Goal: Information Seeking & Learning: Learn about a topic

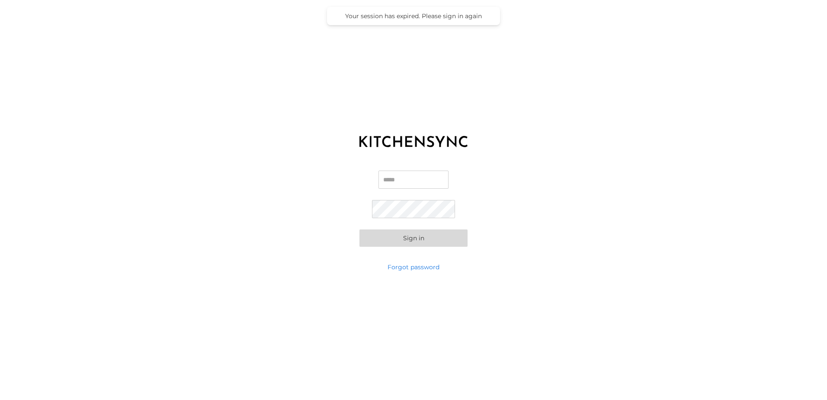
click at [391, 180] on input "Email" at bounding box center [413, 179] width 70 height 18
click at [401, 180] on input "**" at bounding box center [413, 179] width 70 height 18
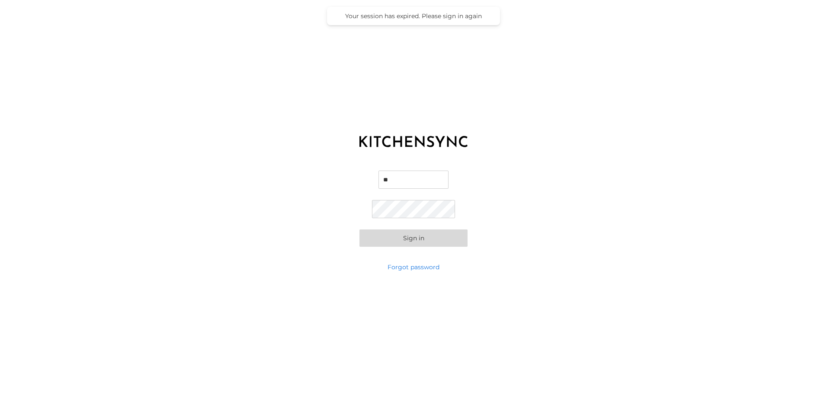
click at [401, 180] on input "**" at bounding box center [413, 179] width 70 height 18
type input "**********"
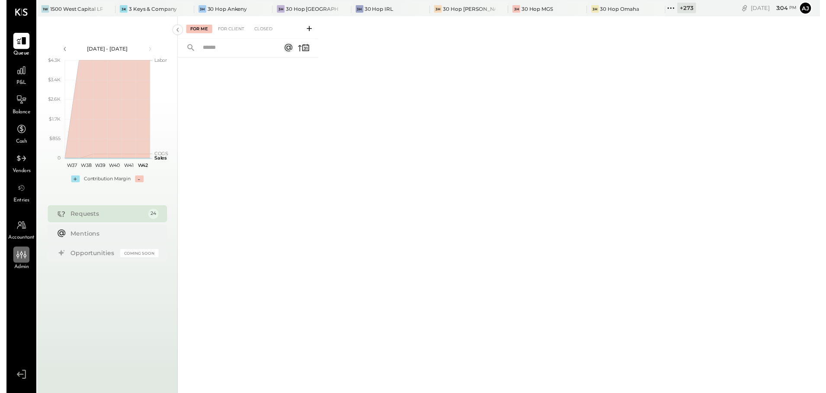
click at [17, 254] on icon at bounding box center [15, 258] width 11 height 11
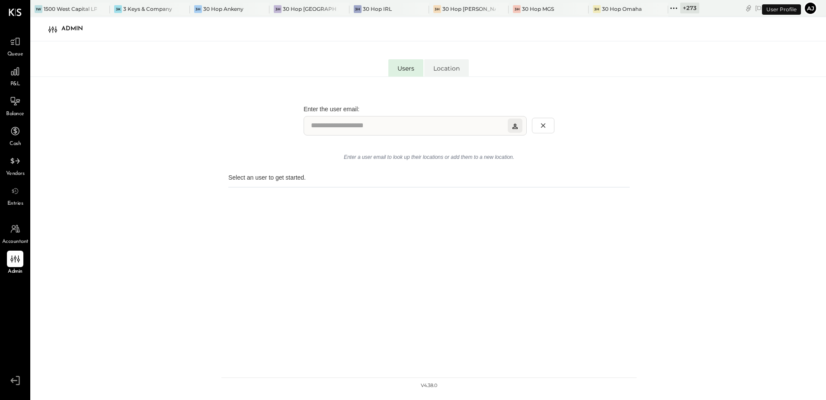
click at [20, 201] on span "Entries" at bounding box center [15, 204] width 16 height 8
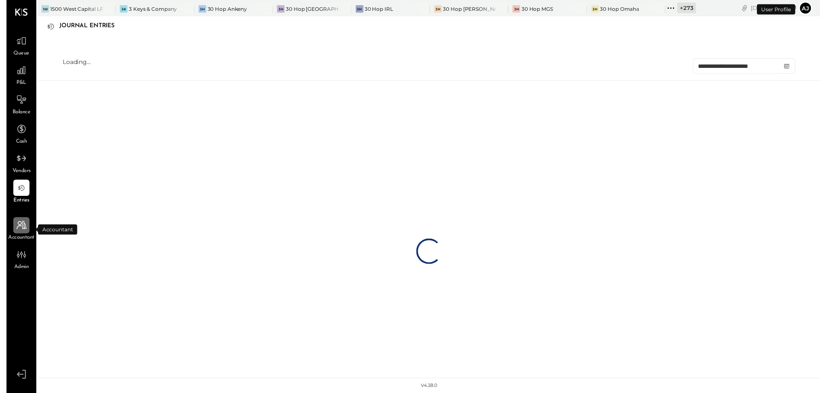
click at [17, 230] on icon at bounding box center [15, 228] width 11 height 11
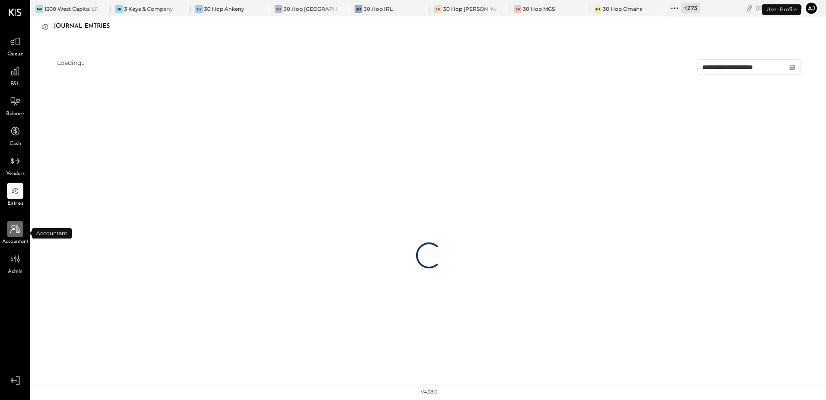
select select "**"
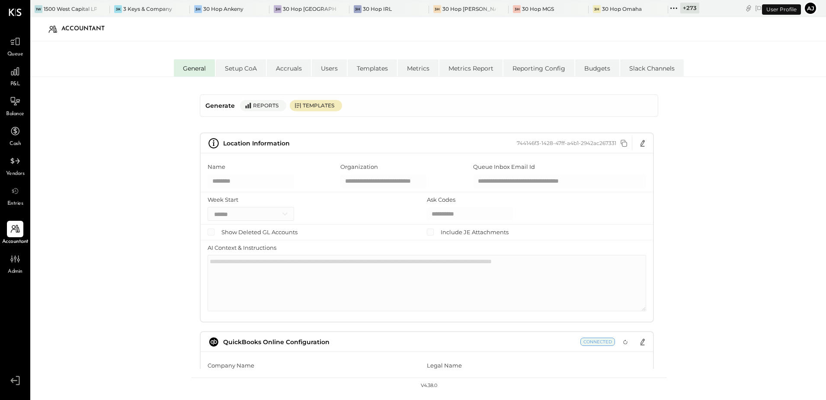
click at [12, 54] on span "Queue" at bounding box center [15, 55] width 16 height 8
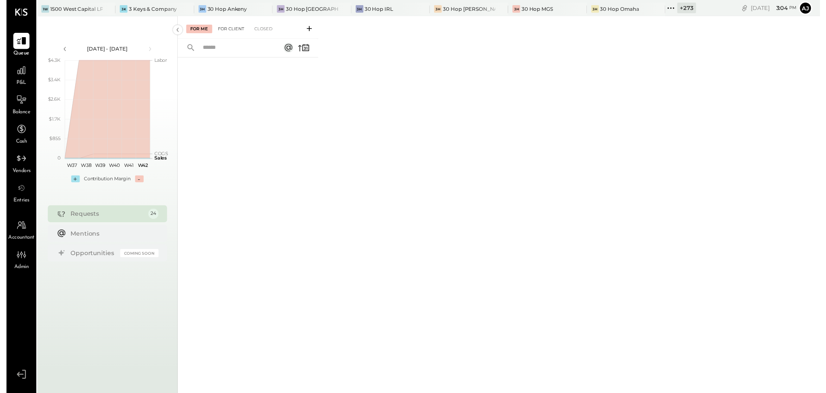
click at [233, 31] on div "For Client" at bounding box center [228, 29] width 35 height 9
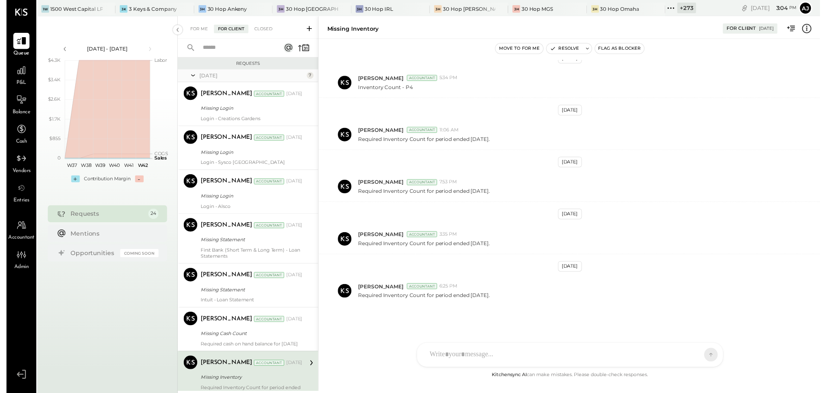
scroll to position [159, 0]
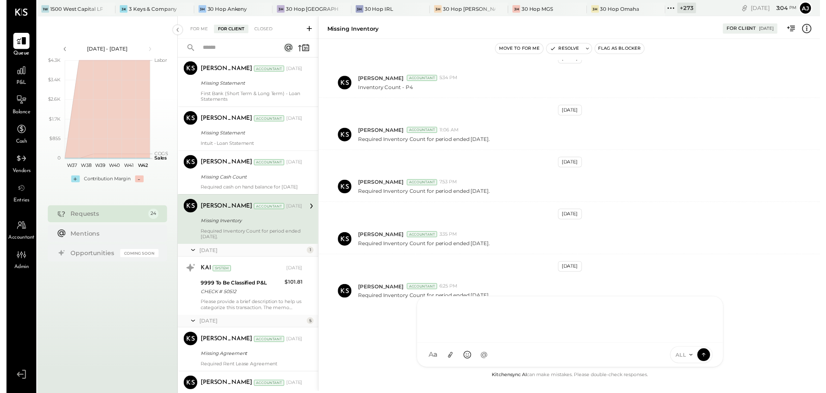
click at [468, 362] on div "E emma.[PERSON_NAME] C chamaspen TP [PERSON_NAME] [PERSON_NAME] [PERSON_NAME] […" at bounding box center [572, 337] width 311 height 72
paste div
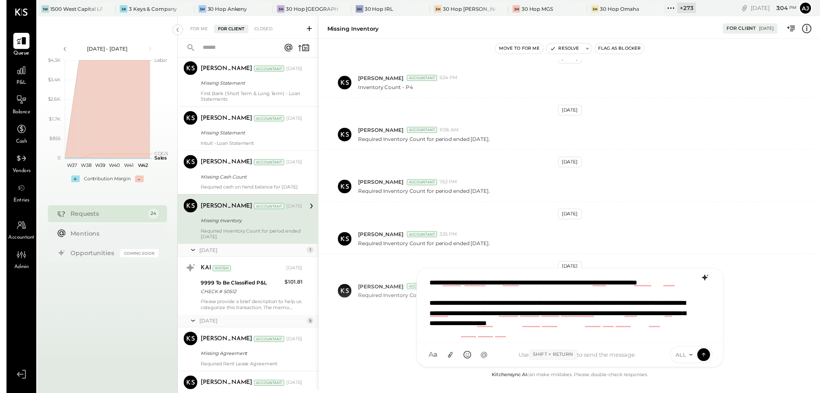
click at [709, 282] on icon at bounding box center [709, 282] width 6 height 6
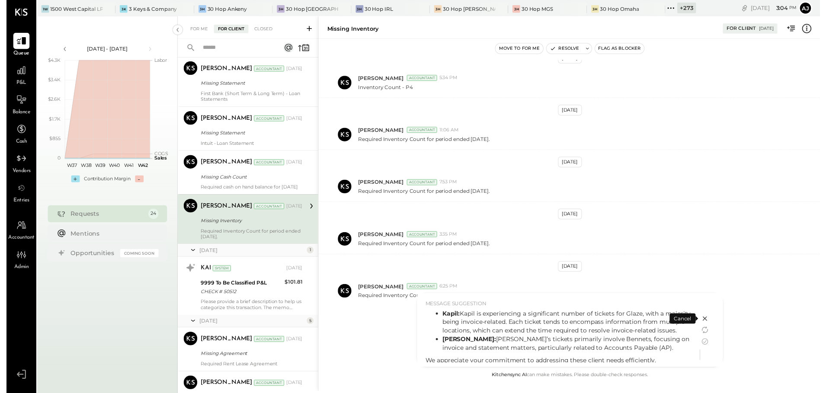
scroll to position [45, 0]
click at [712, 346] on icon at bounding box center [709, 347] width 6 height 6
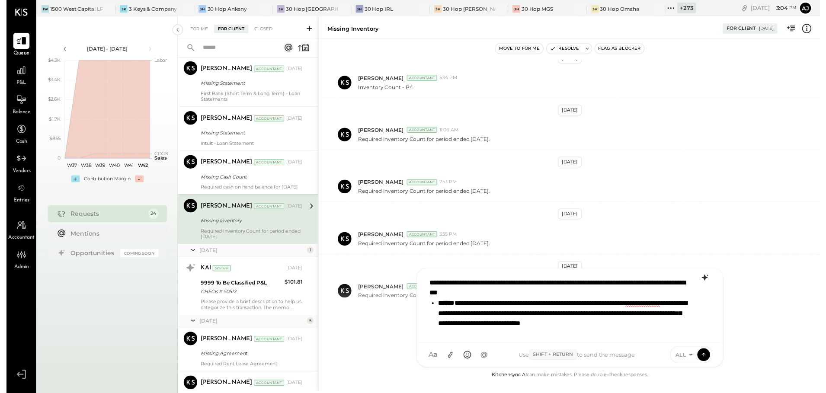
click at [548, 328] on li "**********" at bounding box center [565, 324] width 253 height 42
click at [639, 305] on li "**********" at bounding box center [565, 324] width 253 height 42
click at [503, 337] on li "**********" at bounding box center [565, 324] width 253 height 42
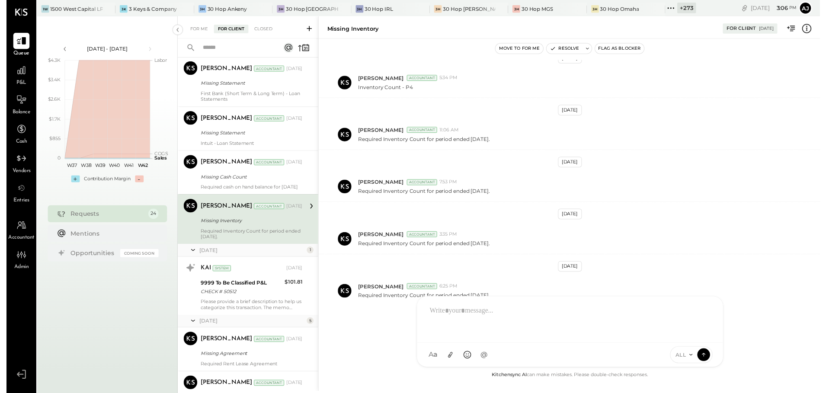
click at [458, 315] on div at bounding box center [572, 323] width 293 height 35
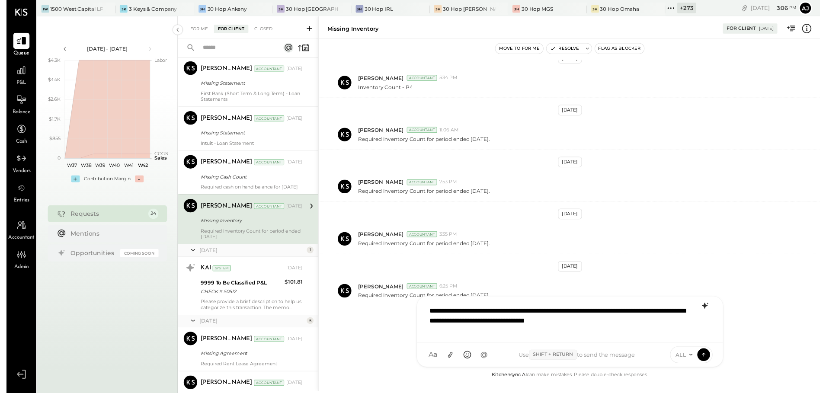
click at [712, 309] on icon at bounding box center [709, 310] width 10 height 10
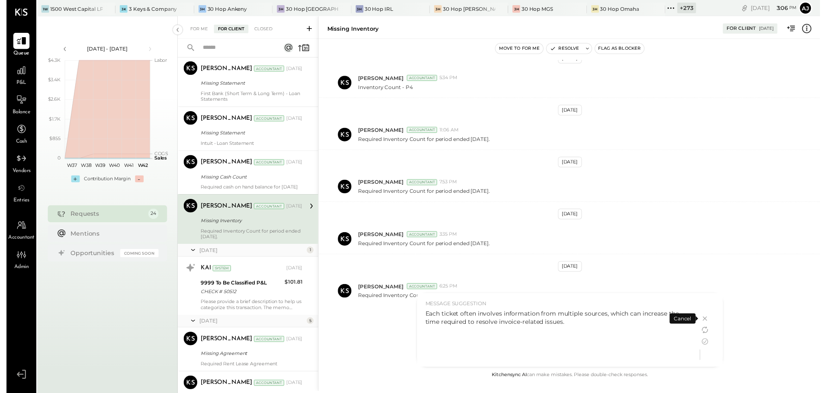
click at [571, 324] on div "Each ticket often involves information from multiple sources, which can increas…" at bounding box center [561, 322] width 270 height 17
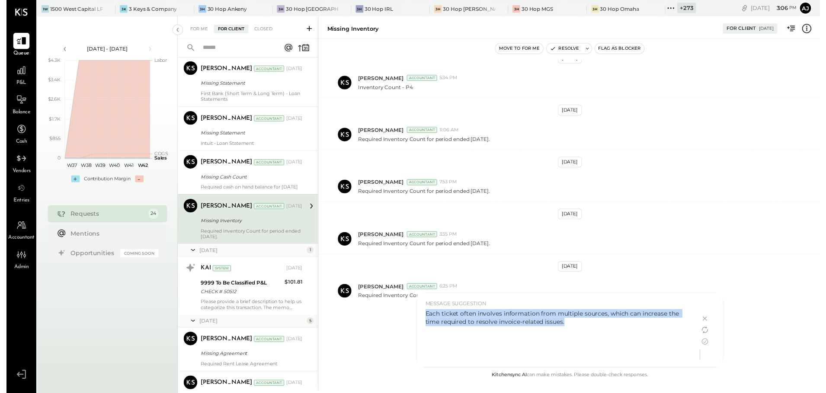
drag, startPoint x: 574, startPoint y: 328, endPoint x: 425, endPoint y: 314, distance: 149.0
click at [426, 314] on div "Each ticket often involves information from multiple sources, which can increas…" at bounding box center [561, 322] width 270 height 17
copy div "Each ticket often involves information from multiple sources, which can increas…"
click at [574, 328] on div "Each ticket often involves information from multiple sources, which can increas…" at bounding box center [561, 322] width 270 height 17
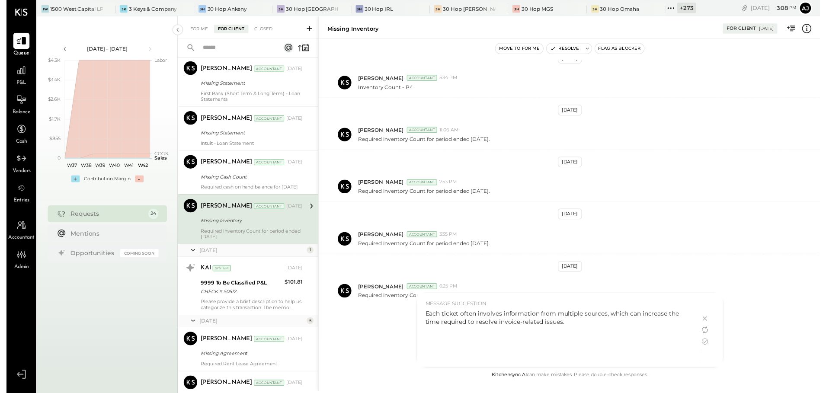
click at [574, 328] on div "Each ticket often involves information from multiple sources, which can increas…" at bounding box center [561, 322] width 270 height 17
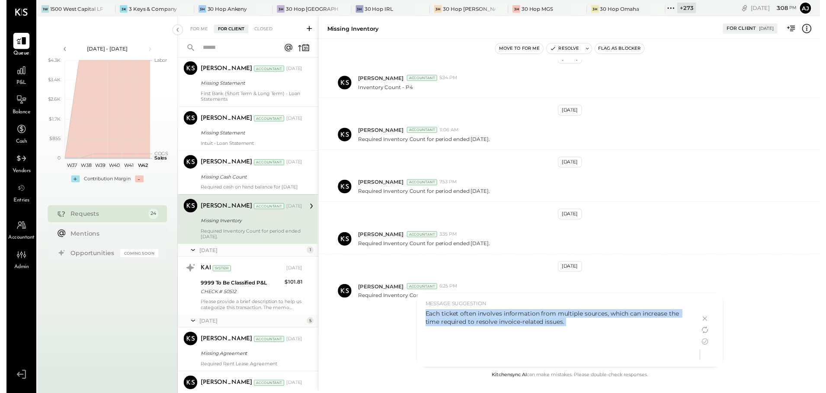
click at [574, 328] on div "Each ticket often involves information from multiple sources, which can increas…" at bounding box center [561, 322] width 270 height 17
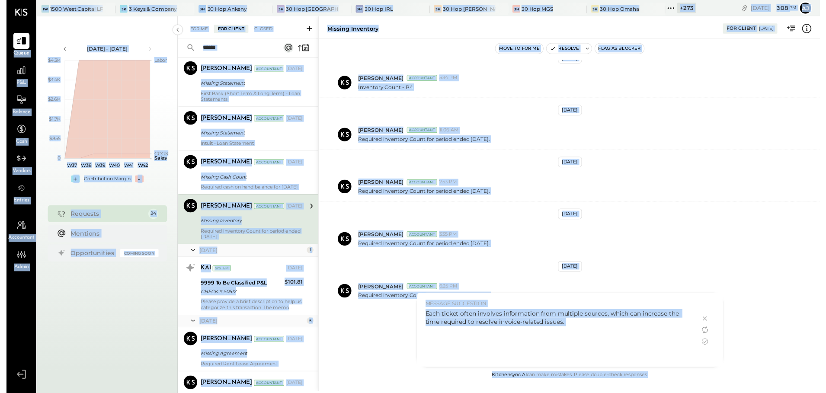
click at [569, 327] on div "Each ticket often involves information from multiple sources, which can increas…" at bounding box center [561, 322] width 270 height 17
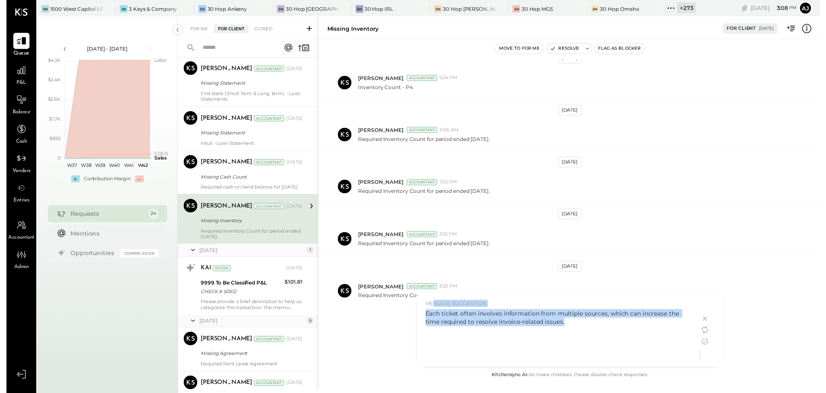
drag, startPoint x: 572, startPoint y: 327, endPoint x: 433, endPoint y: 309, distance: 140.5
click at [433, 309] on div "MESSAGE SUGGESTION Each ticket often involves information from multiple sources…" at bounding box center [560, 335] width 287 height 75
click at [601, 344] on div "Each ticket often involves information from multiple sources, which can increas…" at bounding box center [561, 341] width 270 height 54
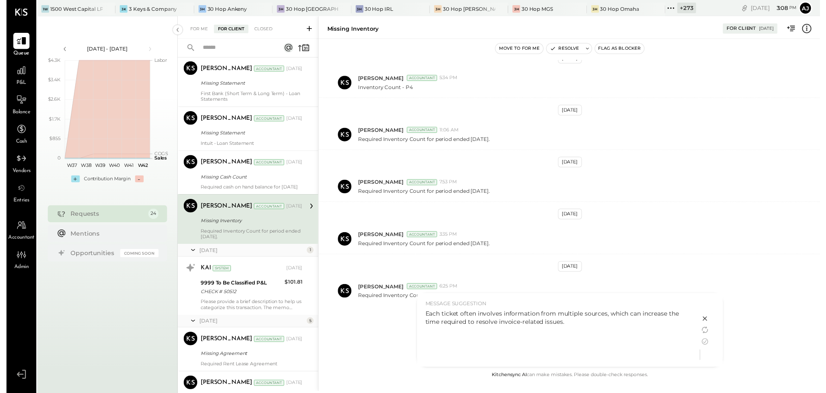
click at [711, 322] on icon at bounding box center [709, 323] width 4 height 4
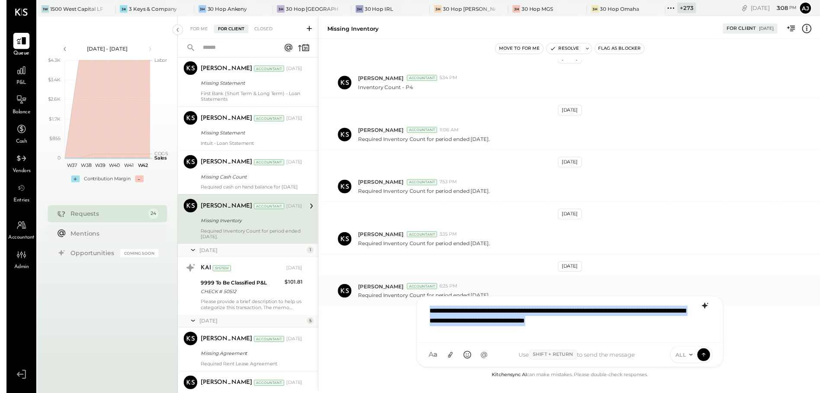
drag, startPoint x: 563, startPoint y: 322, endPoint x: 389, endPoint y: 298, distance: 175.5
click at [389, 298] on div "Missing Inventory For Client [DATE] Move to for me Resolve Flag as Blocker [DAT…" at bounding box center [572, 206] width 510 height 381
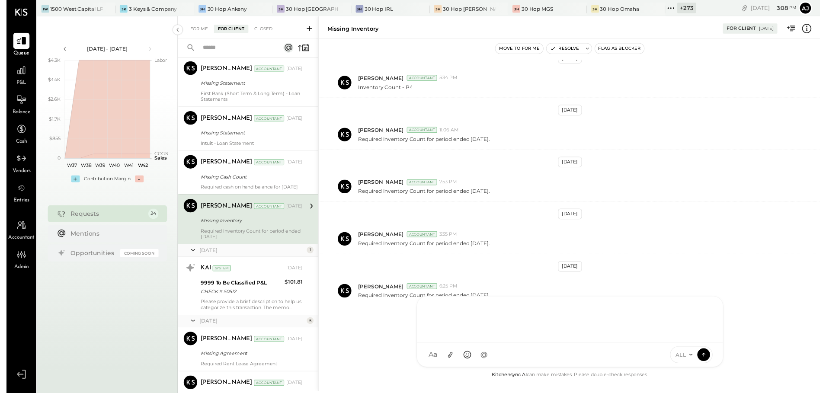
click at [670, 110] on div "[DATE] [PERSON_NAME] Accountant 6:57 PM Inventory Count [DATE] [PERSON_NAME] Ac…" at bounding box center [572, 218] width 510 height 314
click at [13, 76] on icon at bounding box center [15, 71] width 11 height 11
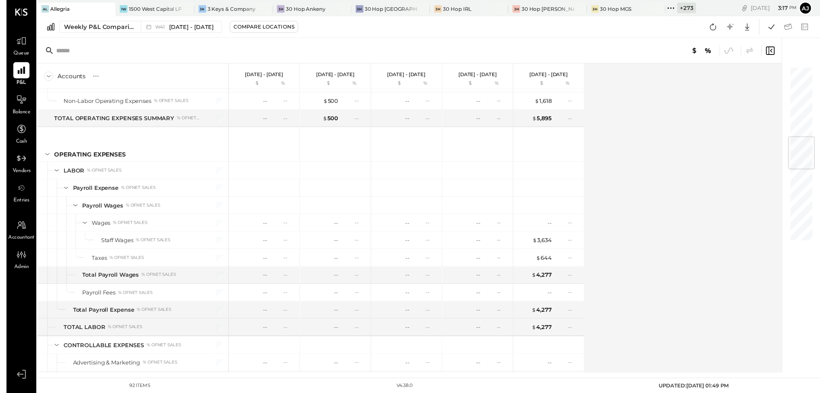
scroll to position [606, 0]
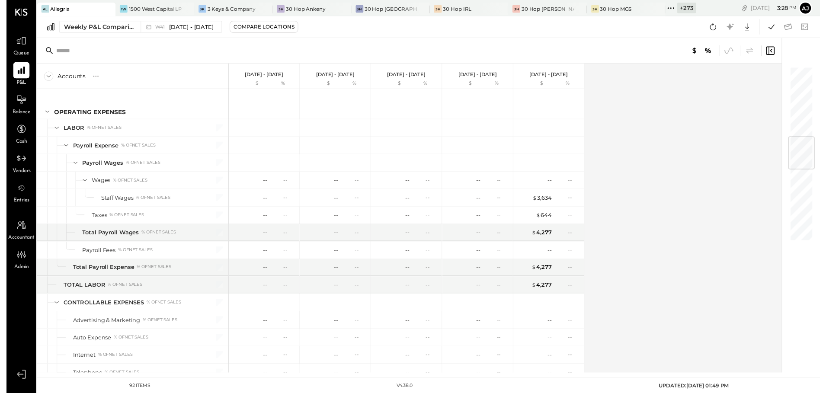
click at [633, 213] on div "Accounts S % GL [DATE] - [DATE] $ % [DATE] - [DATE] $ % [DATE] - [DATE] $ % [DA…" at bounding box center [409, 221] width 757 height 314
click at [15, 44] on icon at bounding box center [15, 41] width 11 height 11
